Goal: Task Accomplishment & Management: Use online tool/utility

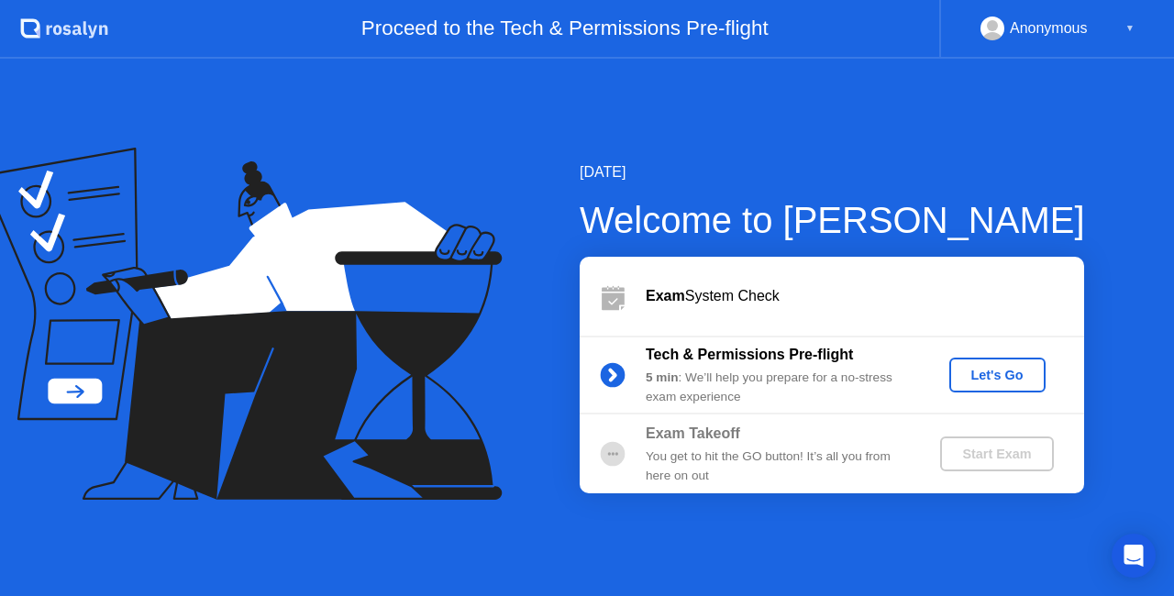
click at [998, 372] on div "Let's Go" at bounding box center [998, 375] width 82 height 15
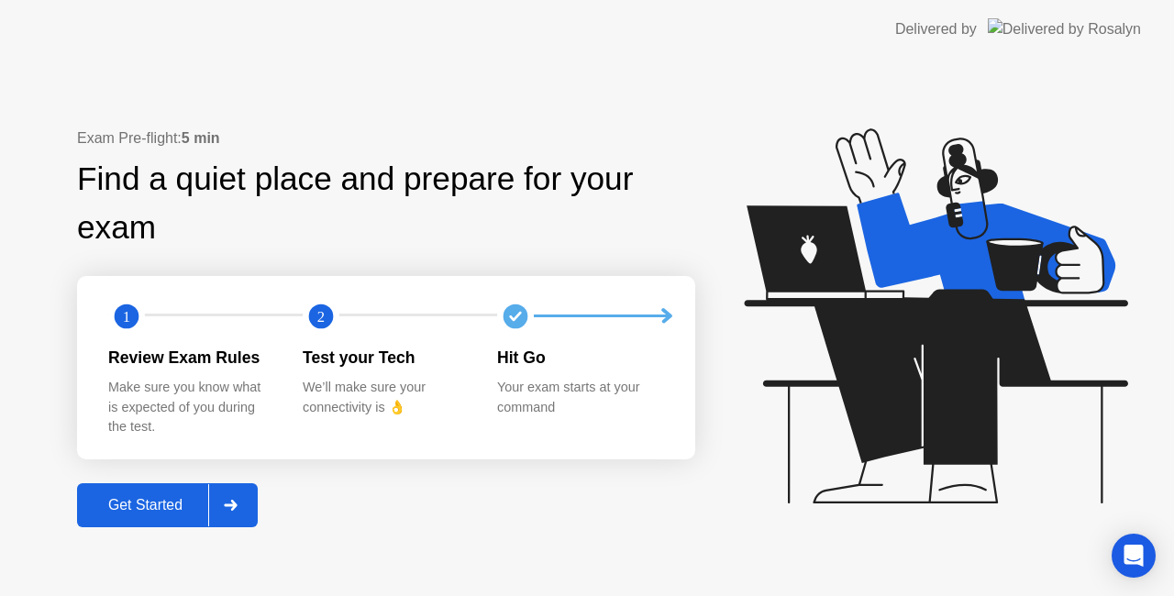
click at [138, 509] on div "Get Started" at bounding box center [146, 505] width 126 height 17
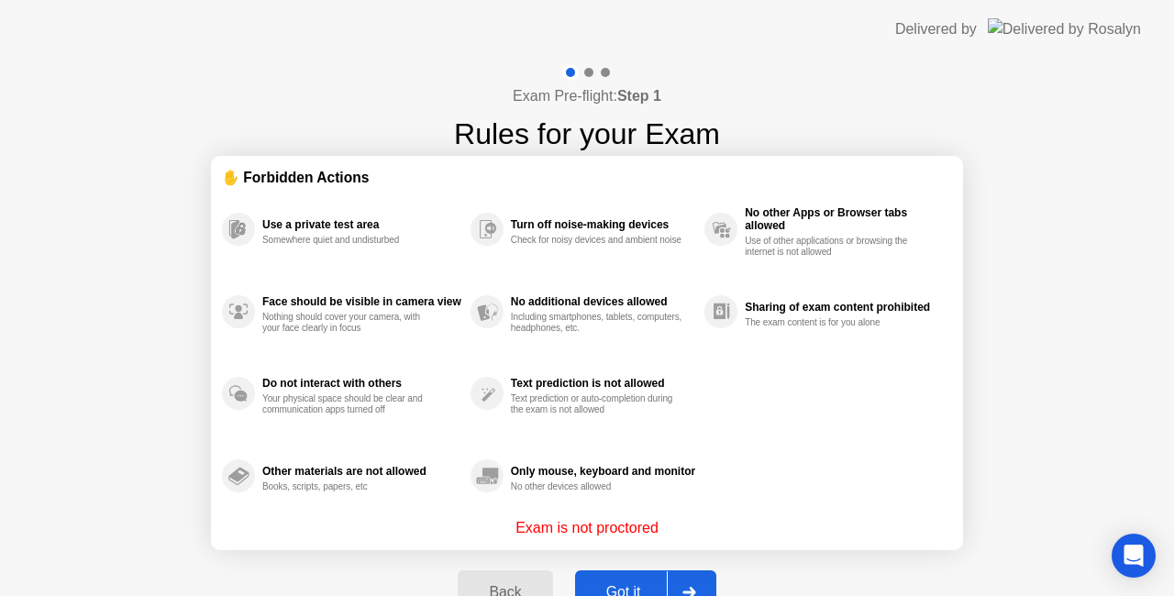
click at [620, 587] on div "Got it" at bounding box center [624, 592] width 86 height 17
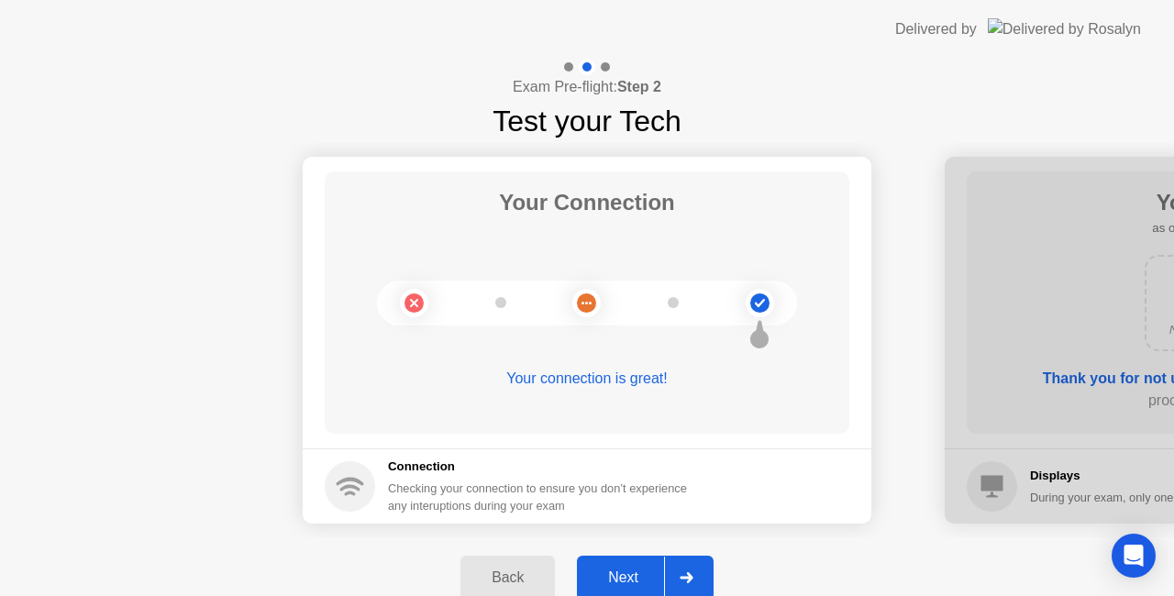
click at [628, 574] on div "Next" at bounding box center [624, 578] width 82 height 17
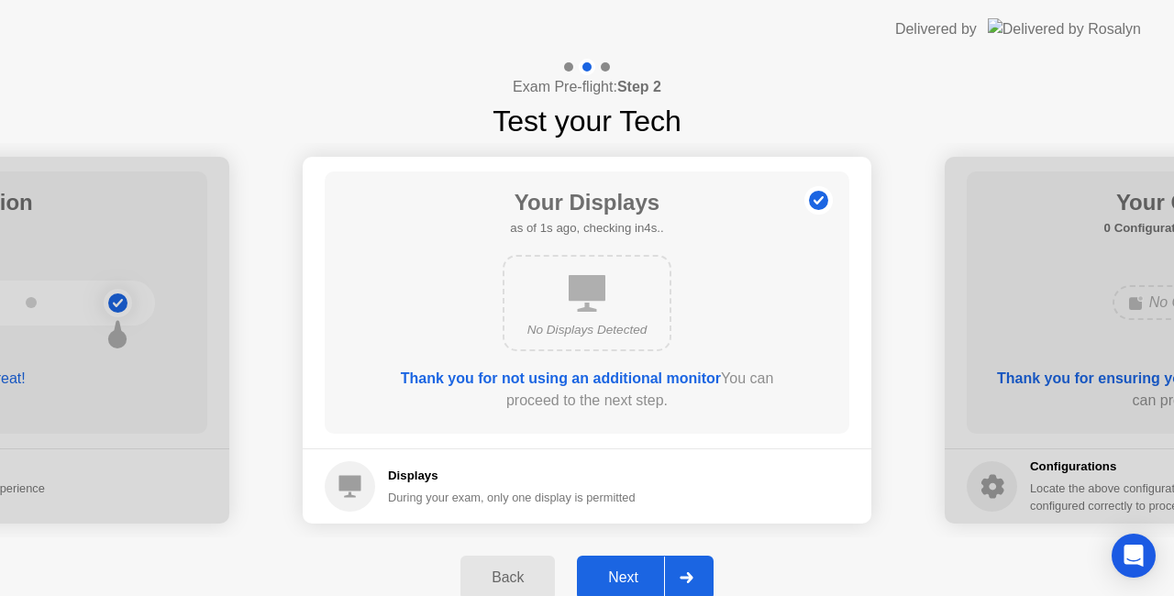
click at [628, 574] on div "Next" at bounding box center [624, 578] width 82 height 17
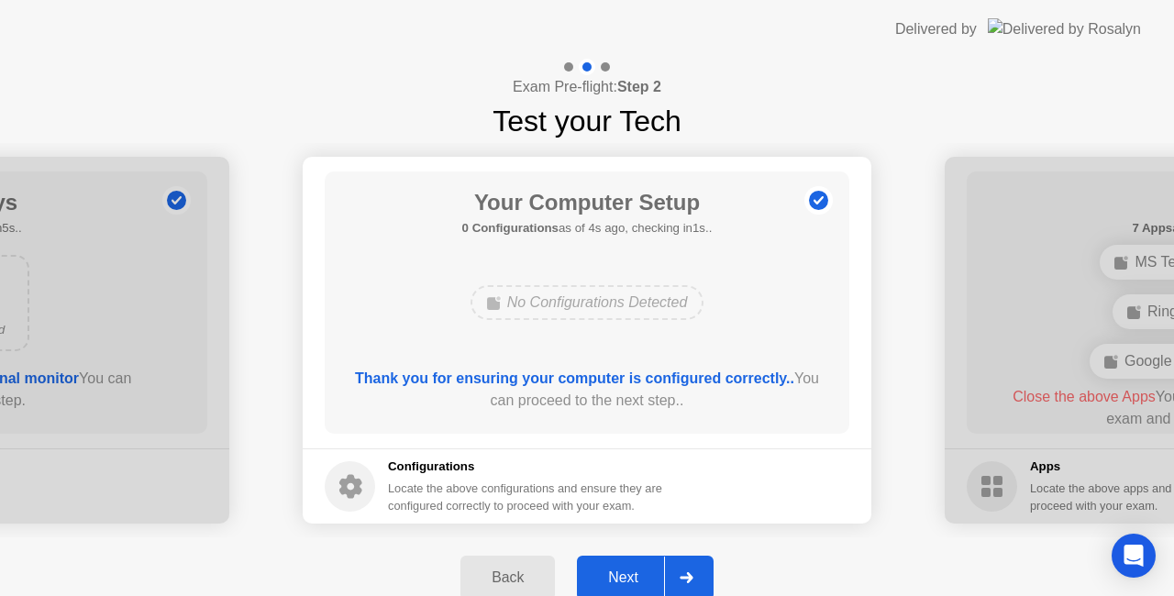
click at [628, 574] on div "Next" at bounding box center [624, 578] width 82 height 17
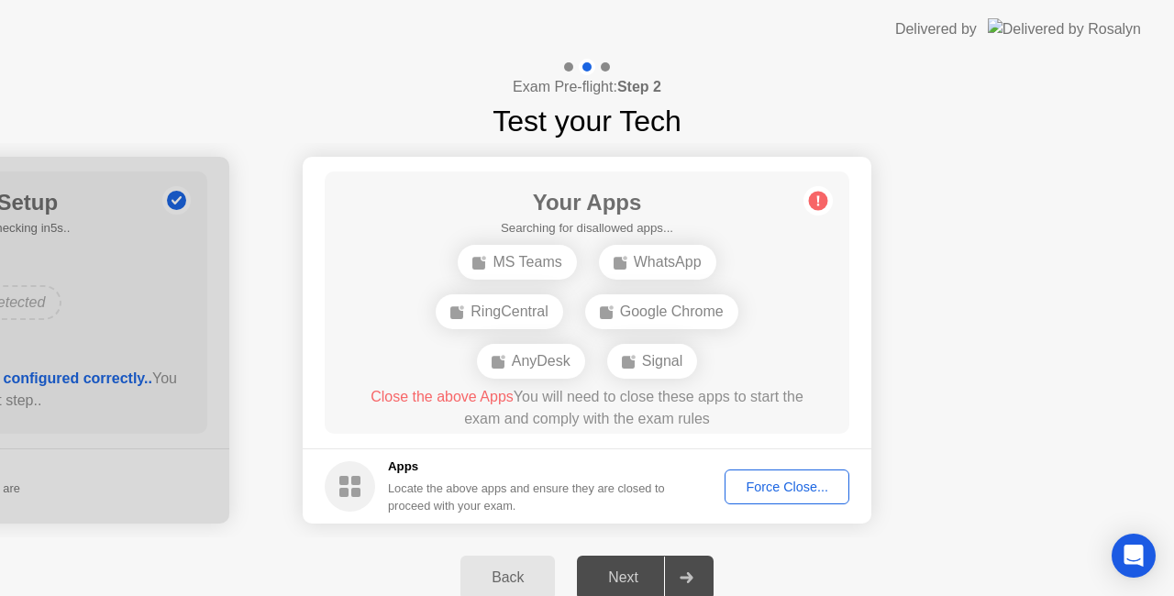
click at [752, 499] on button "Force Close..." at bounding box center [787, 487] width 125 height 35
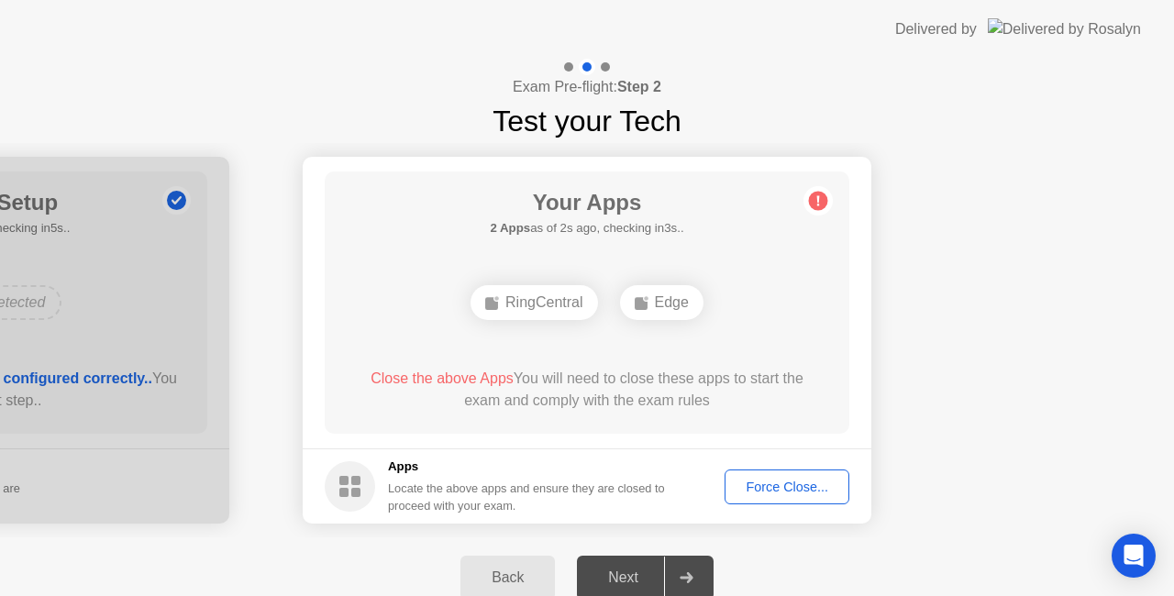
click at [789, 494] on div "Force Close..." at bounding box center [787, 487] width 112 height 15
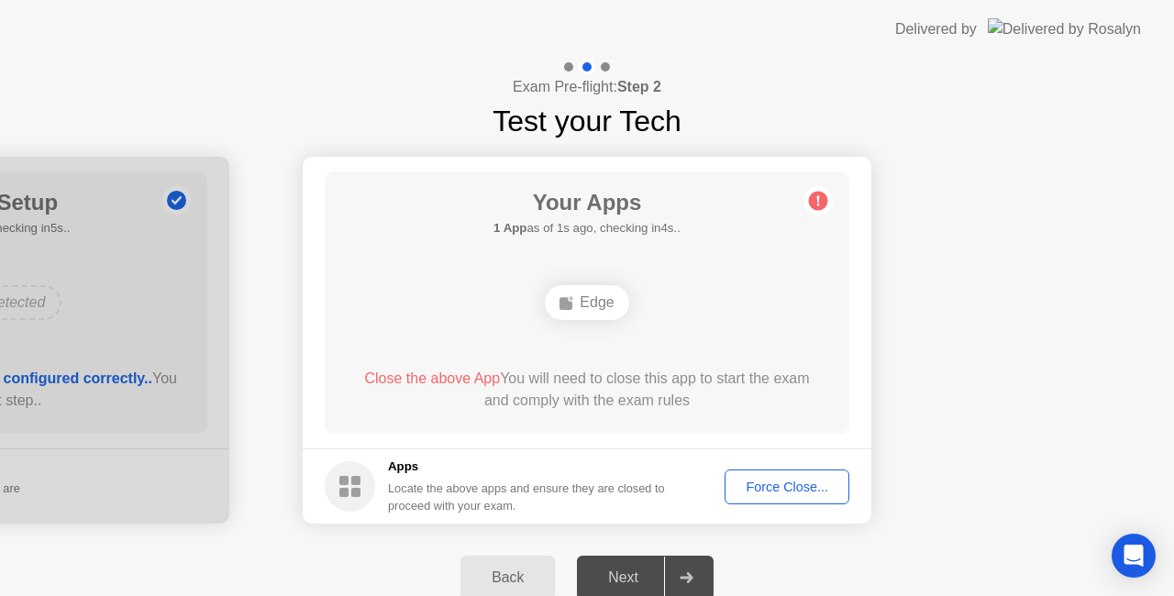
click at [372, 267] on div "Your Apps 1 App as of 1s ago, checking in4s.. Edge Close the above App You will…" at bounding box center [587, 303] width 525 height 262
click at [796, 471] on button "Force Close..." at bounding box center [787, 487] width 125 height 35
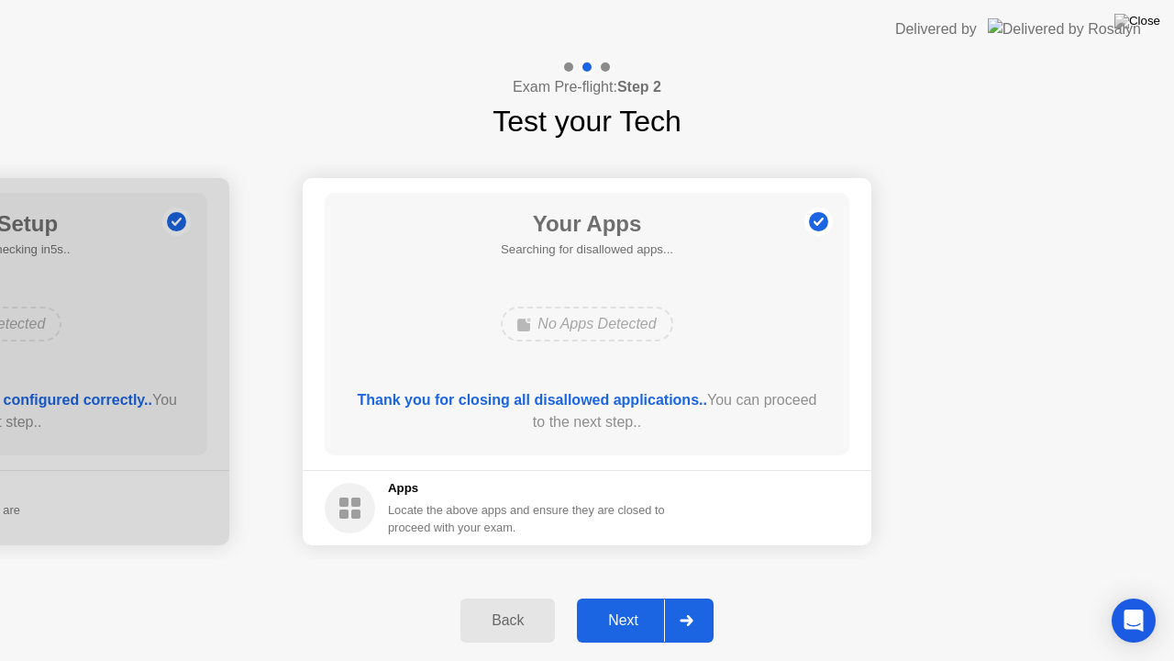
click at [617, 595] on button "Next" at bounding box center [645, 620] width 137 height 44
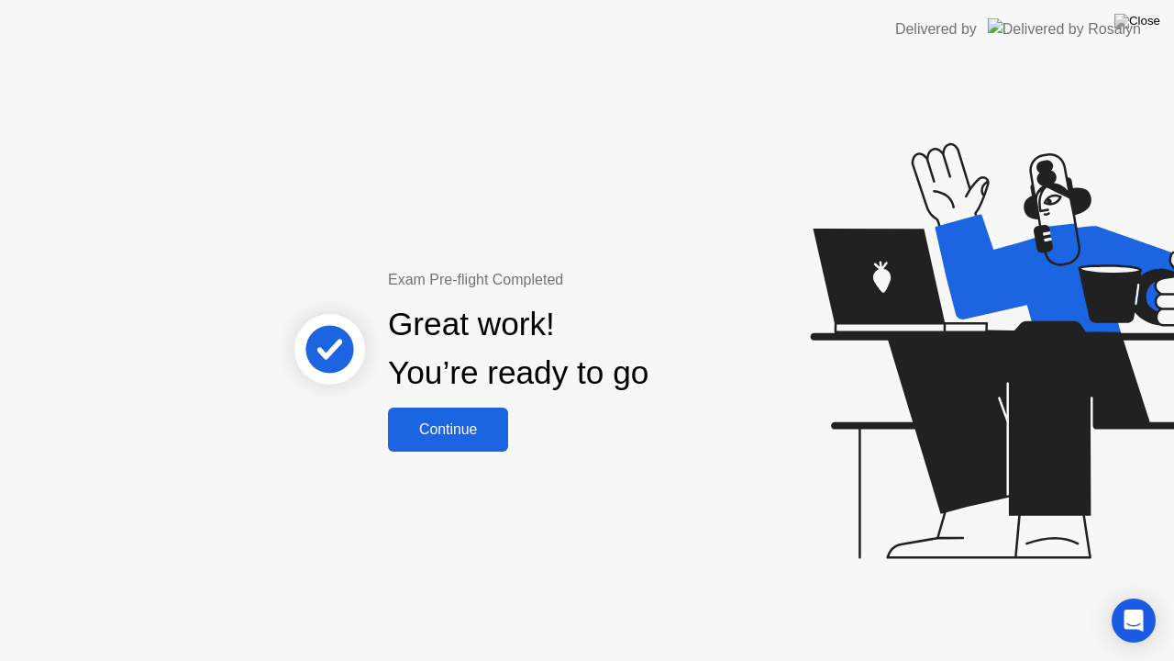
click at [459, 426] on div "Continue" at bounding box center [448, 429] width 109 height 17
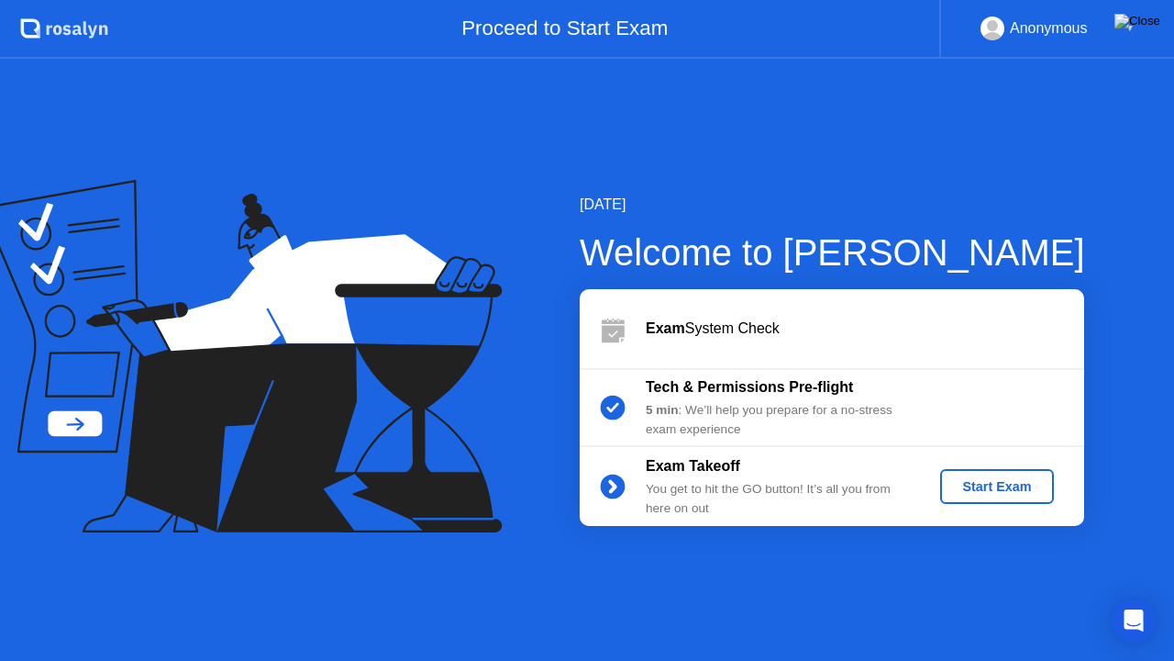
click at [1150, 24] on img at bounding box center [1138, 21] width 46 height 15
click at [1145, 28] on img at bounding box center [1138, 21] width 46 height 15
click at [506, 0] on div "Proceed to Start Exam" at bounding box center [523, 29] width 831 height 59
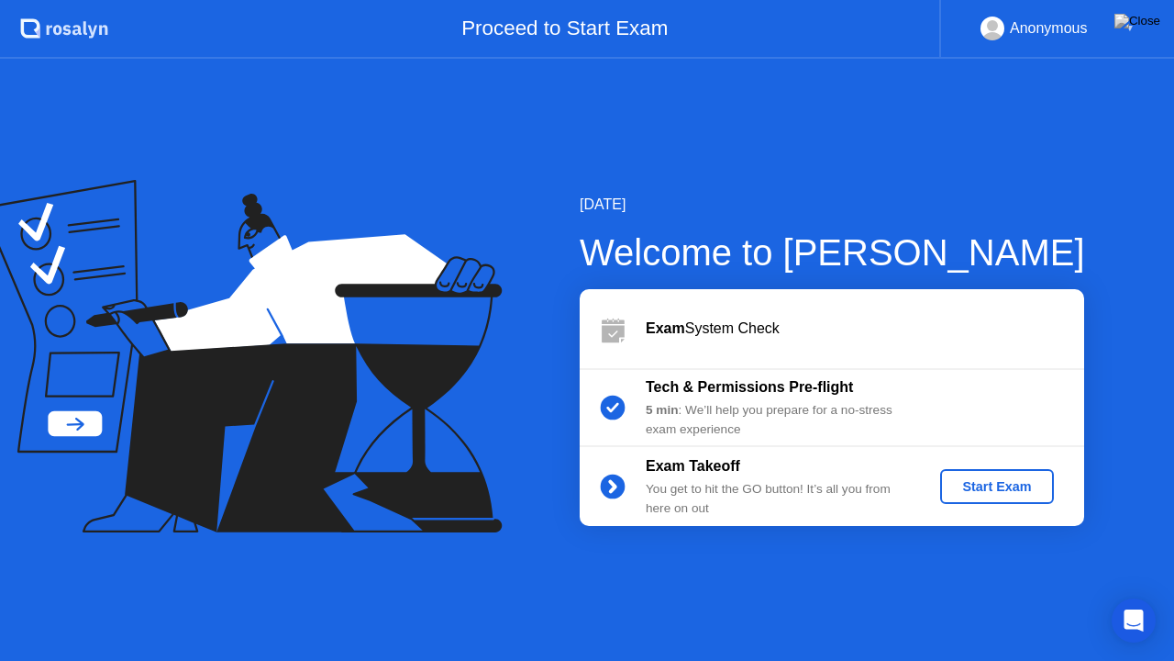
click at [599, 45] on div "Proceed to Start Exam" at bounding box center [523, 29] width 831 height 59
click at [852, 418] on div "5 min : We’ll help you prepare for a no-stress exam experience" at bounding box center [778, 420] width 264 height 38
click at [1130, 35] on div "▼" at bounding box center [1130, 29] width 9 height 24
click at [996, 479] on div "Start Exam" at bounding box center [997, 486] width 98 height 15
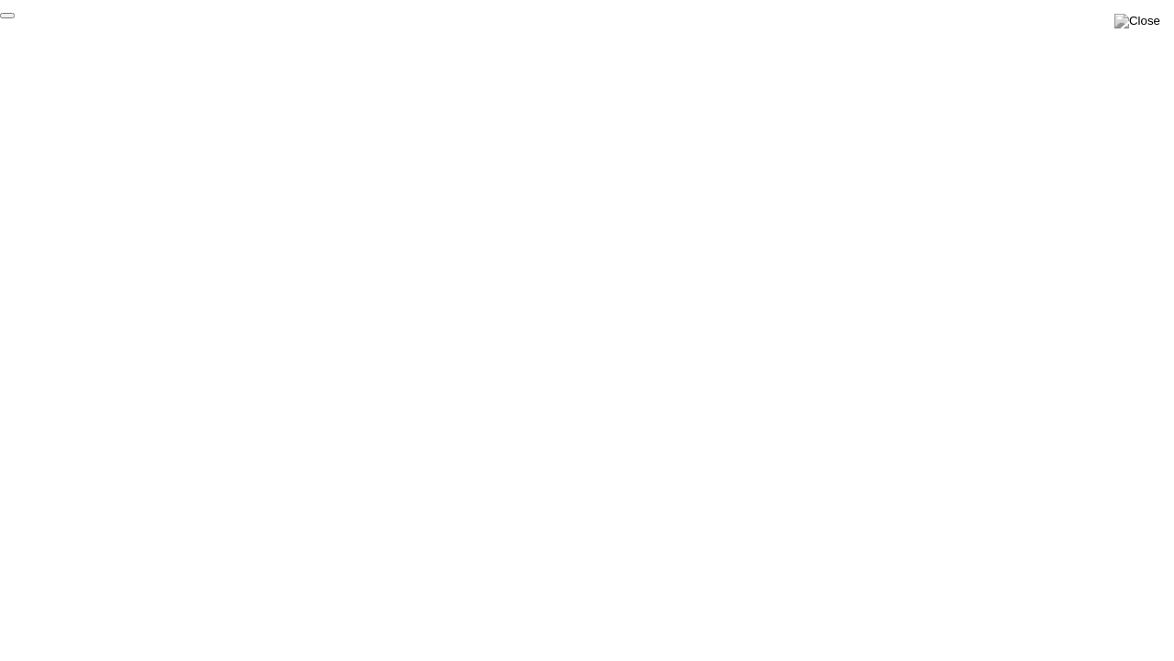
click div "End Proctoring Session"
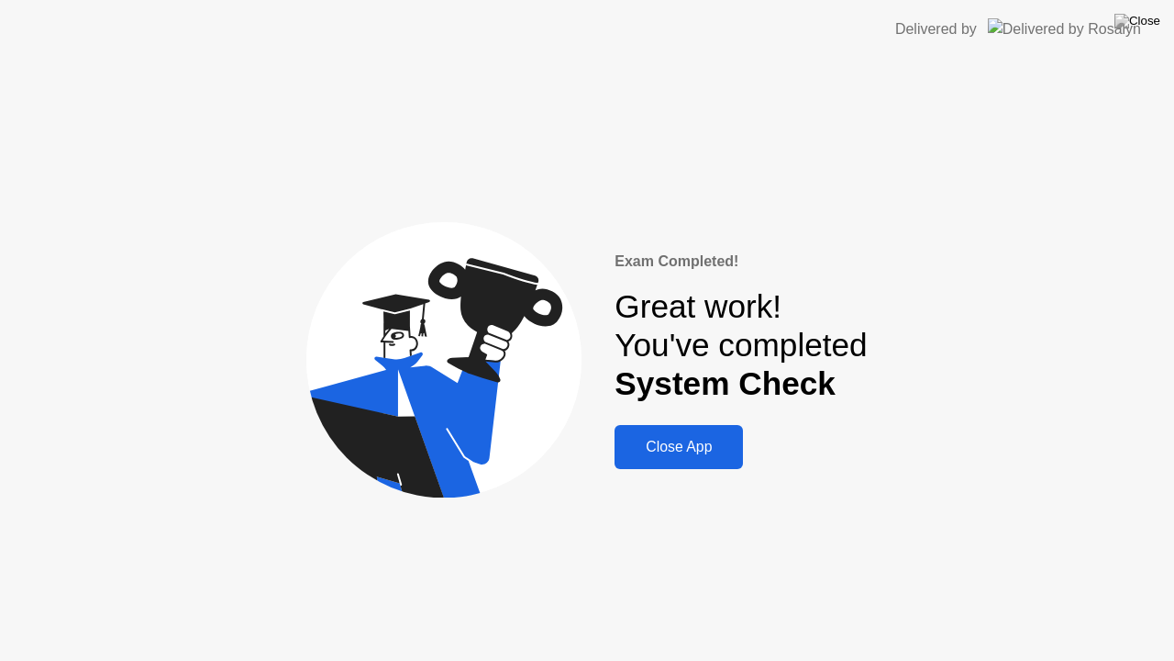
click at [717, 462] on button "Close App" at bounding box center [679, 447] width 128 height 44
